Goal: Contribute content: Contribute content

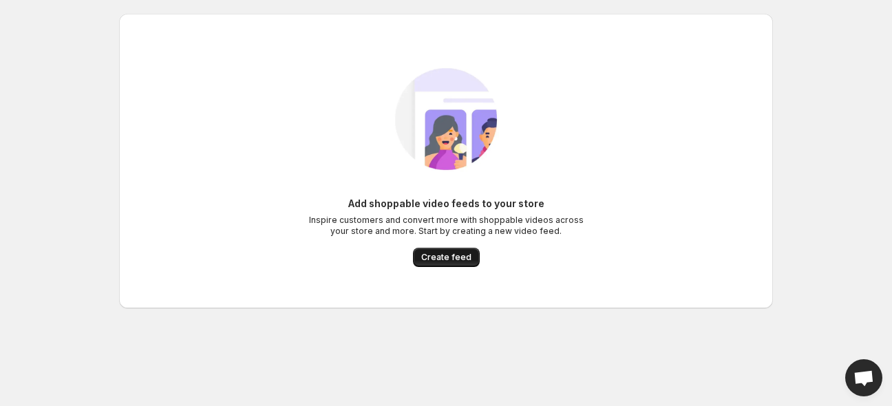
click at [441, 255] on span "Create feed" at bounding box center [446, 257] width 50 height 11
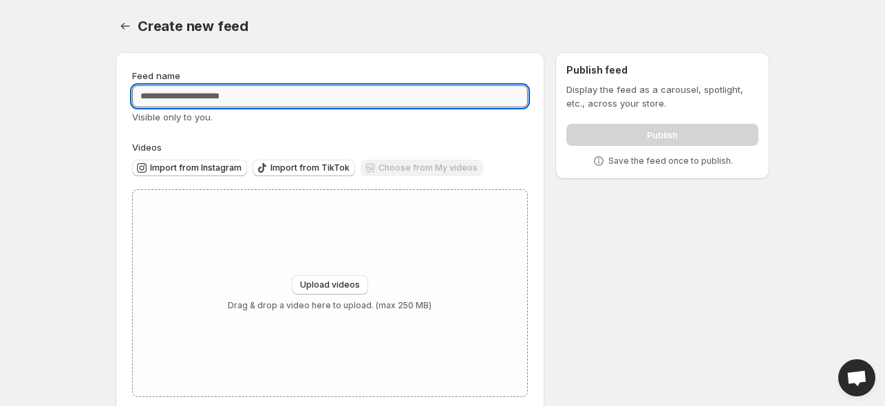
click at [252, 94] on input "Feed name" at bounding box center [330, 96] width 396 height 22
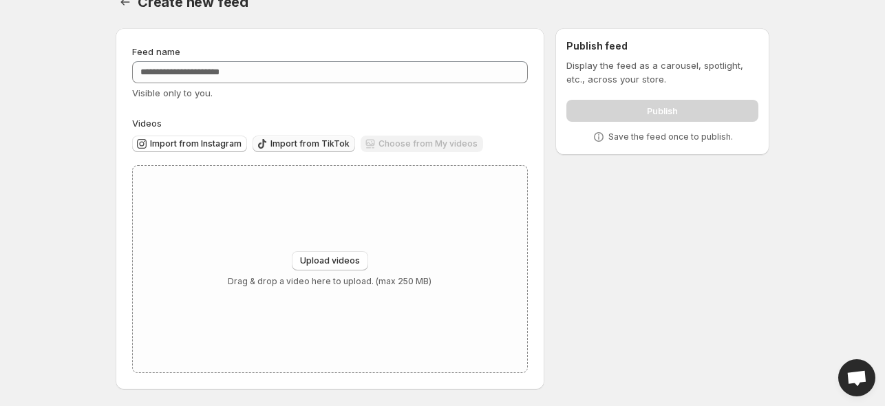
click at [299, 142] on span "Import from TikTok" at bounding box center [309, 143] width 79 height 11
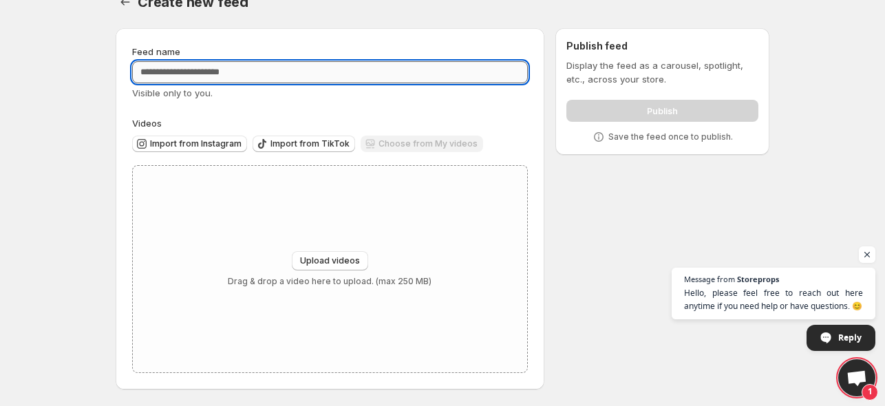
click at [226, 63] on input "Feed name" at bounding box center [330, 72] width 396 height 22
click at [336, 272] on div "Upload videos Drag & drop a video here to upload. (max 250 MB)" at bounding box center [330, 269] width 204 height 36
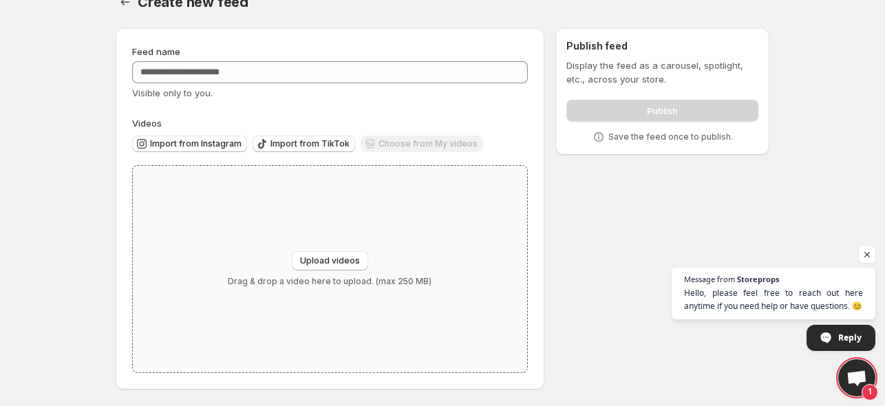
type input "**********"
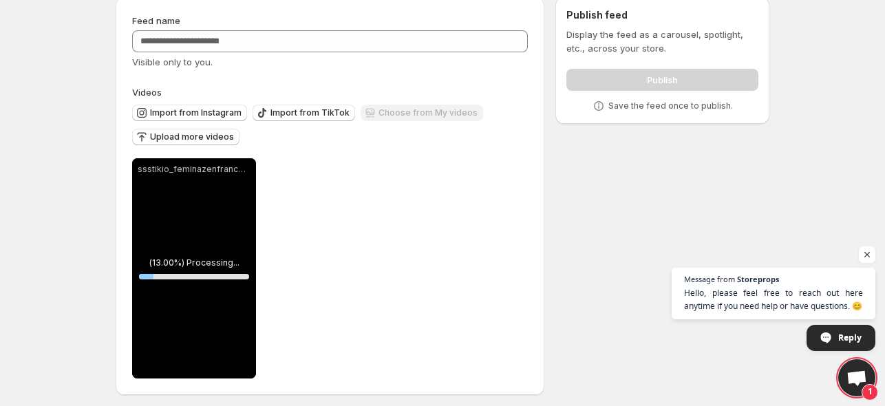
scroll to position [61, 0]
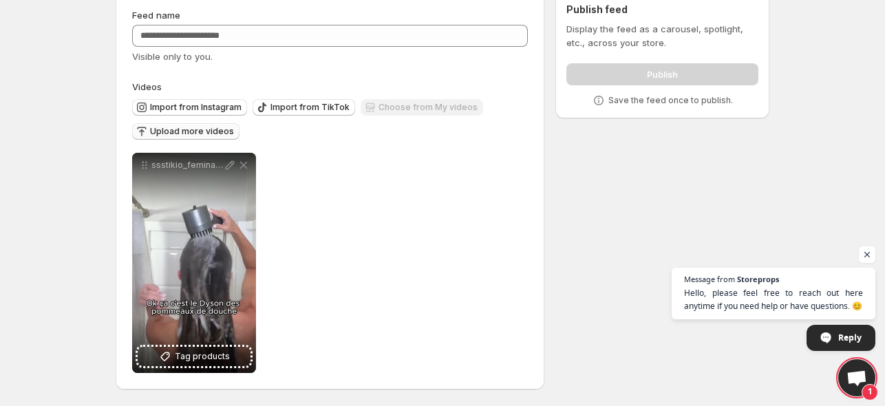
click at [197, 126] on span "Upload more videos" at bounding box center [192, 131] width 84 height 11
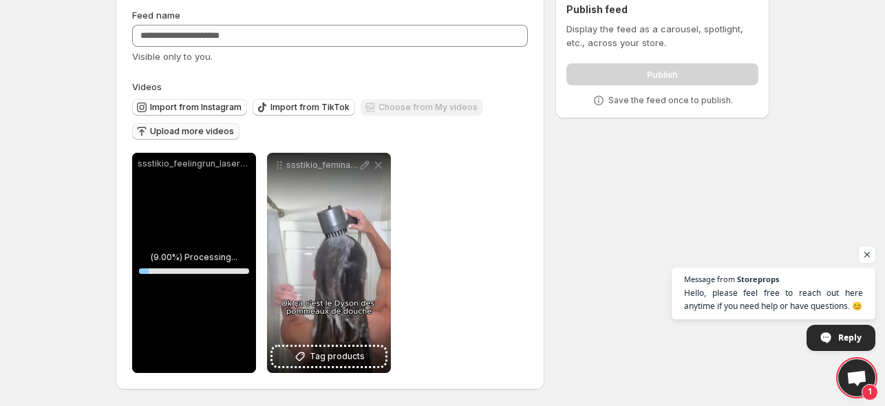
click at [203, 132] on span "Upload more videos" at bounding box center [192, 131] width 84 height 11
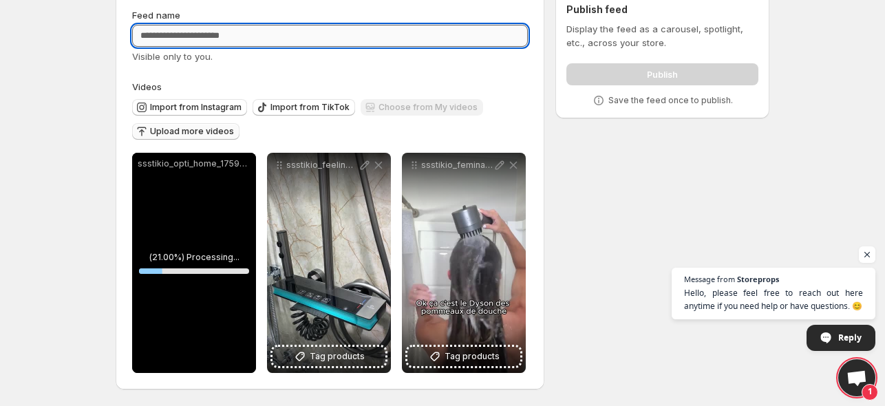
click at [204, 31] on input "Feed name" at bounding box center [330, 36] width 396 height 22
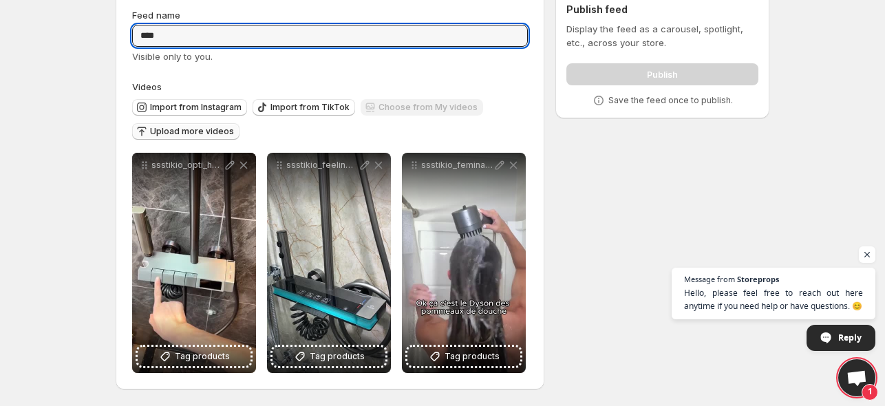
type input "****"
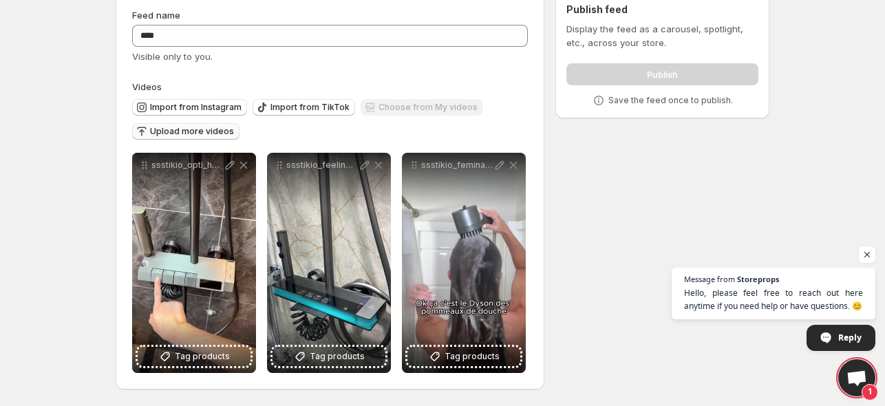
click at [632, 74] on div "Publish" at bounding box center [662, 72] width 192 height 28
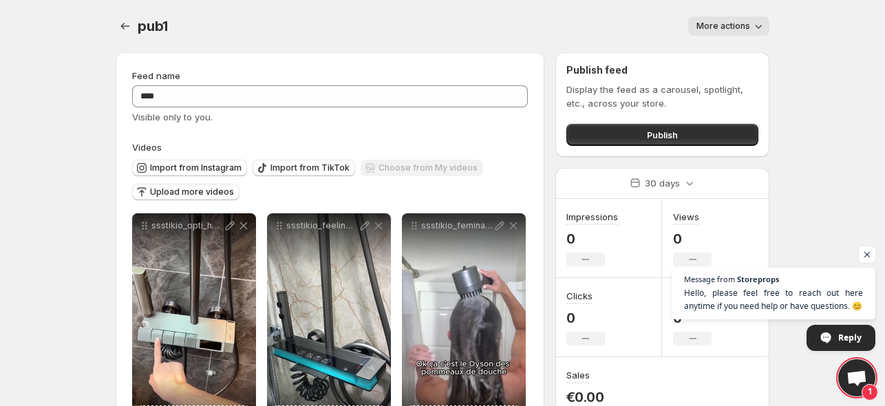
scroll to position [61, 0]
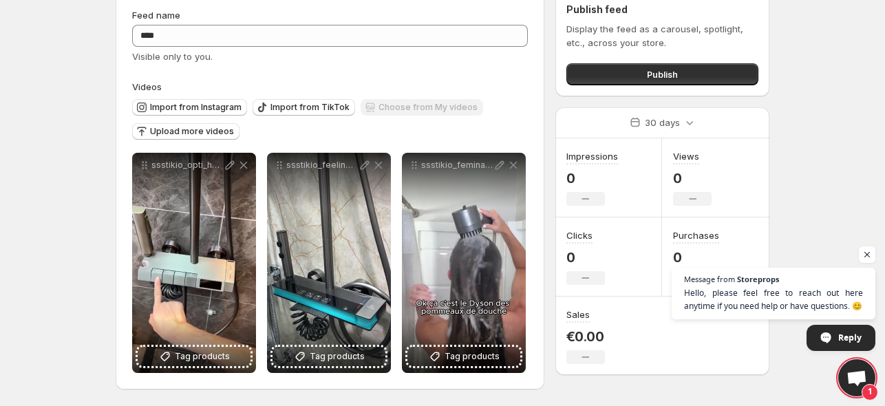
click at [621, 32] on p "Display the feed as a carousel, spotlight, etc., across your store." at bounding box center [662, 36] width 192 height 28
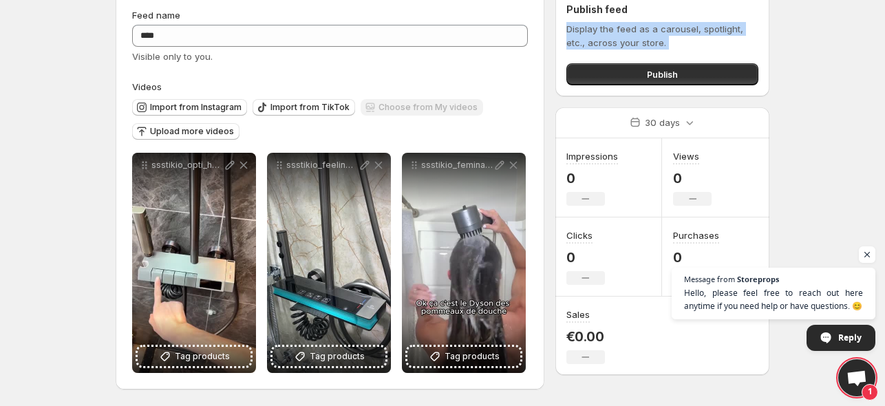
click at [621, 32] on p "Display the feed as a carousel, spotlight, etc., across your store." at bounding box center [662, 36] width 192 height 28
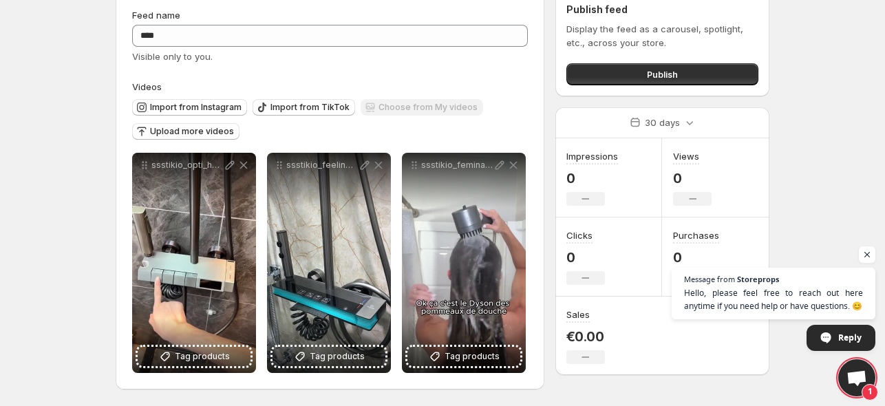
click at [517, 80] on label "Videos" at bounding box center [330, 87] width 396 height 14
click at [706, 68] on button "Publish" at bounding box center [662, 74] width 192 height 22
click at [207, 131] on span "Upload more videos" at bounding box center [192, 131] width 84 height 11
click at [199, 131] on span "Upload more videos" at bounding box center [192, 131] width 84 height 11
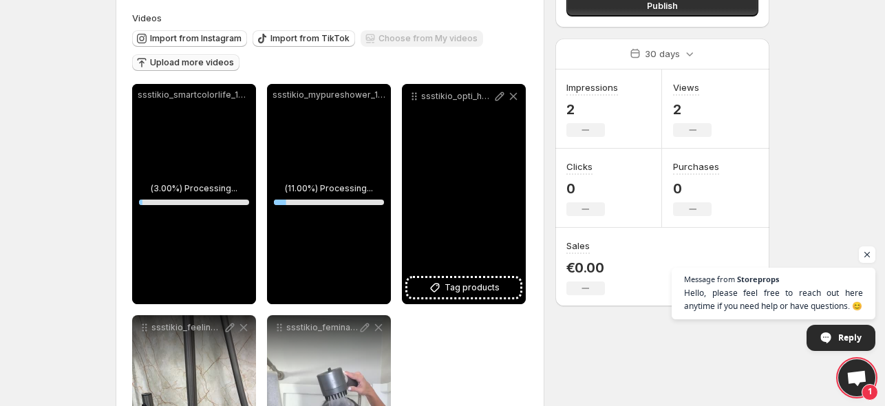
scroll to position [113, 0]
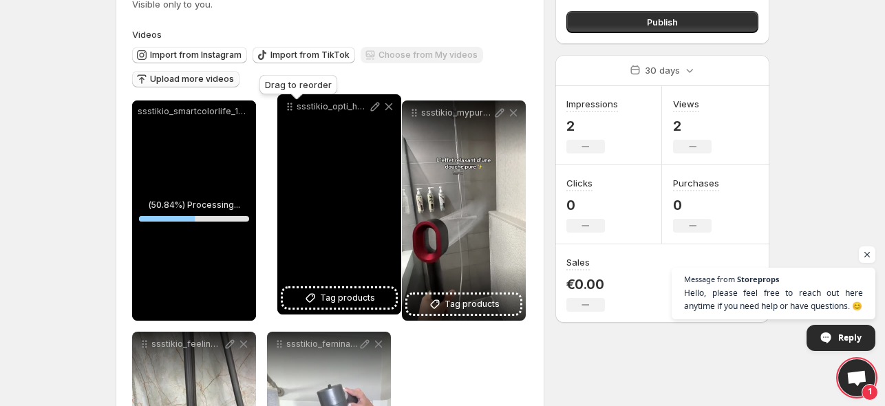
drag, startPoint x: 411, startPoint y: 117, endPoint x: 288, endPoint y: 111, distance: 123.3
click at [288, 111] on icon at bounding box center [290, 107] width 14 height 14
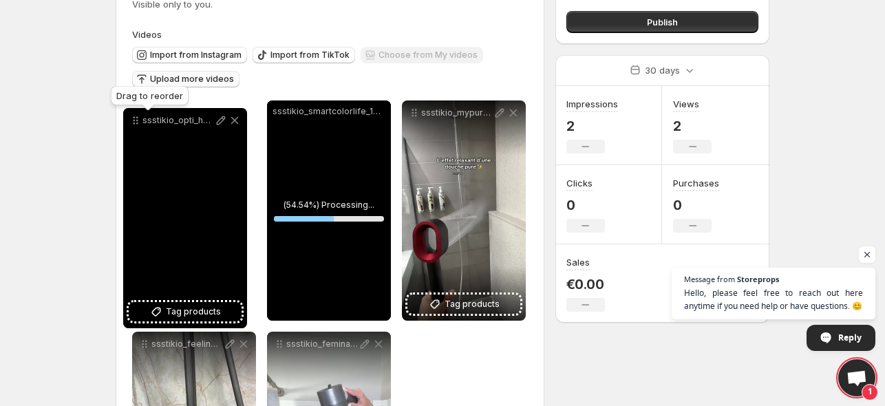
drag, startPoint x: 279, startPoint y: 117, endPoint x: 136, endPoint y: 125, distance: 144.0
click at [136, 125] on icon at bounding box center [136, 121] width 14 height 14
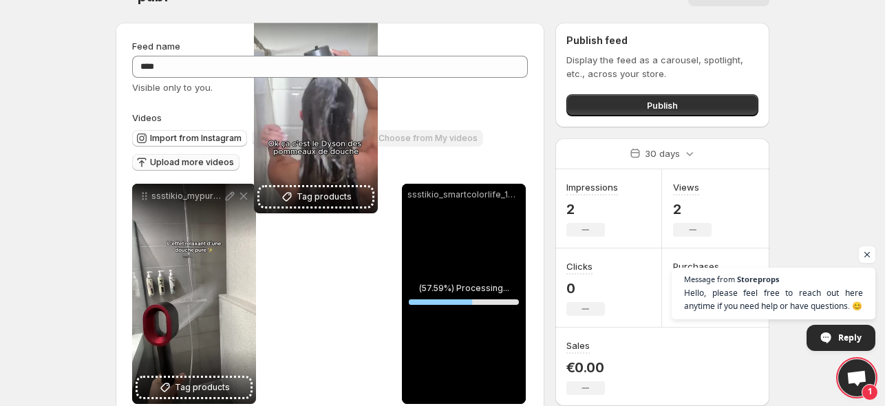
scroll to position [0, 0]
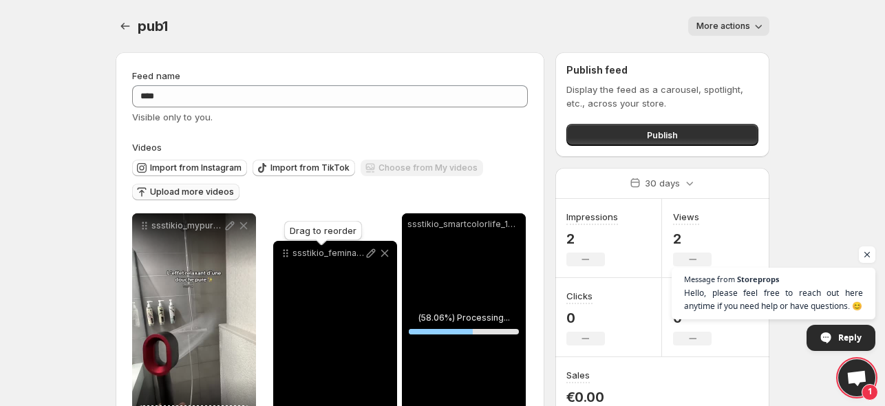
drag, startPoint x: 278, startPoint y: 189, endPoint x: 283, endPoint y: 252, distance: 63.5
click at [283, 252] on icon at bounding box center [286, 253] width 14 height 14
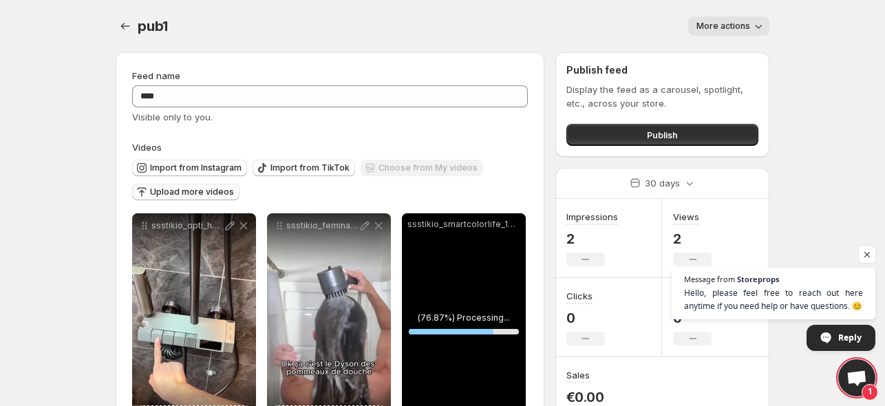
click at [727, 27] on span "More actions" at bounding box center [723, 26] width 54 height 11
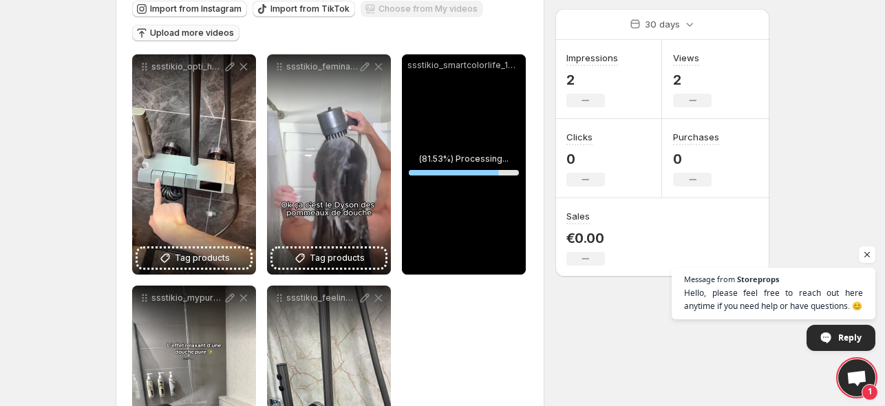
scroll to position [162, 0]
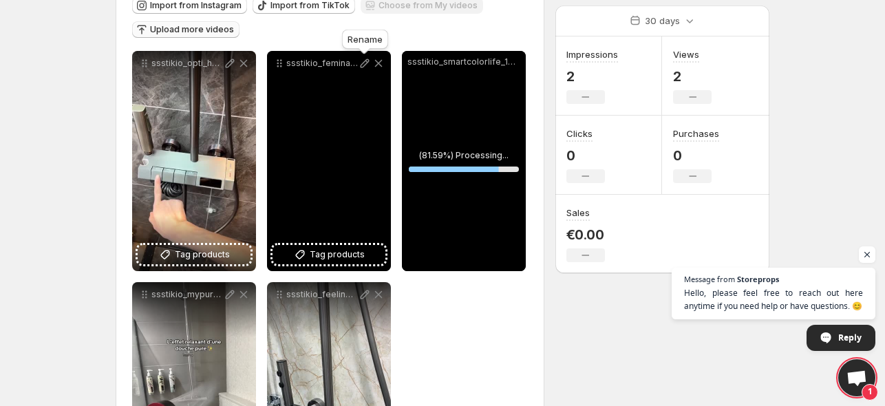
click at [360, 65] on icon at bounding box center [365, 63] width 14 height 14
click at [365, 252] on button "Tag products" at bounding box center [328, 254] width 113 height 19
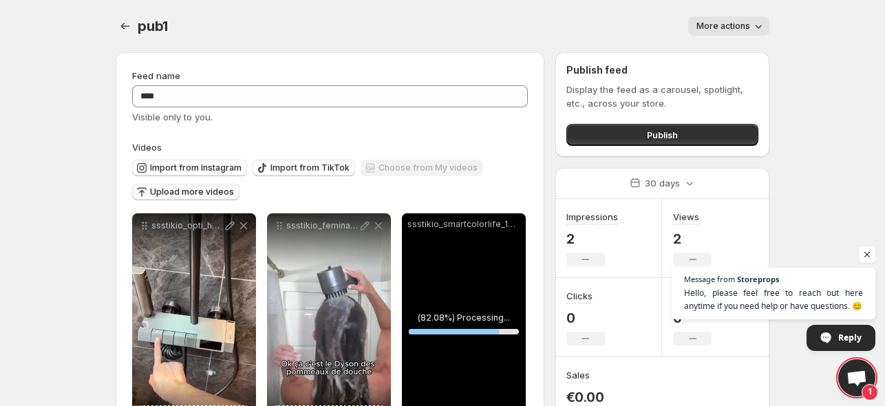
scroll to position [0, 0]
